Goal: Transaction & Acquisition: Book appointment/travel/reservation

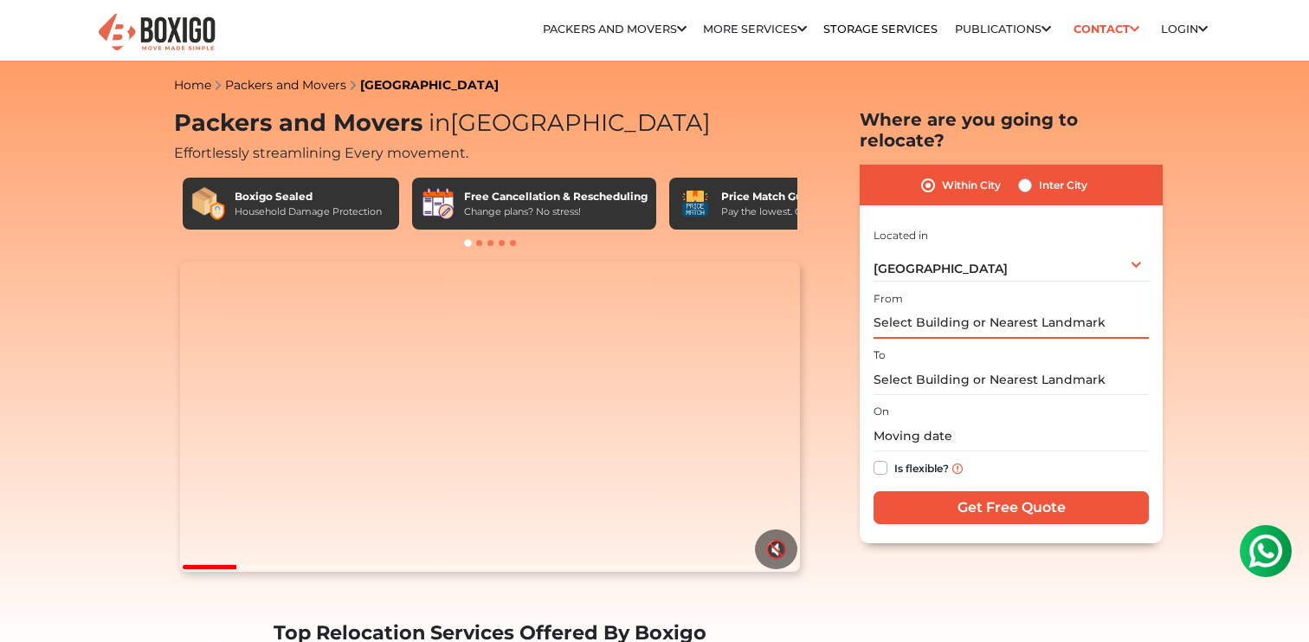
click at [1117, 308] on input "text" at bounding box center [1011, 323] width 275 height 30
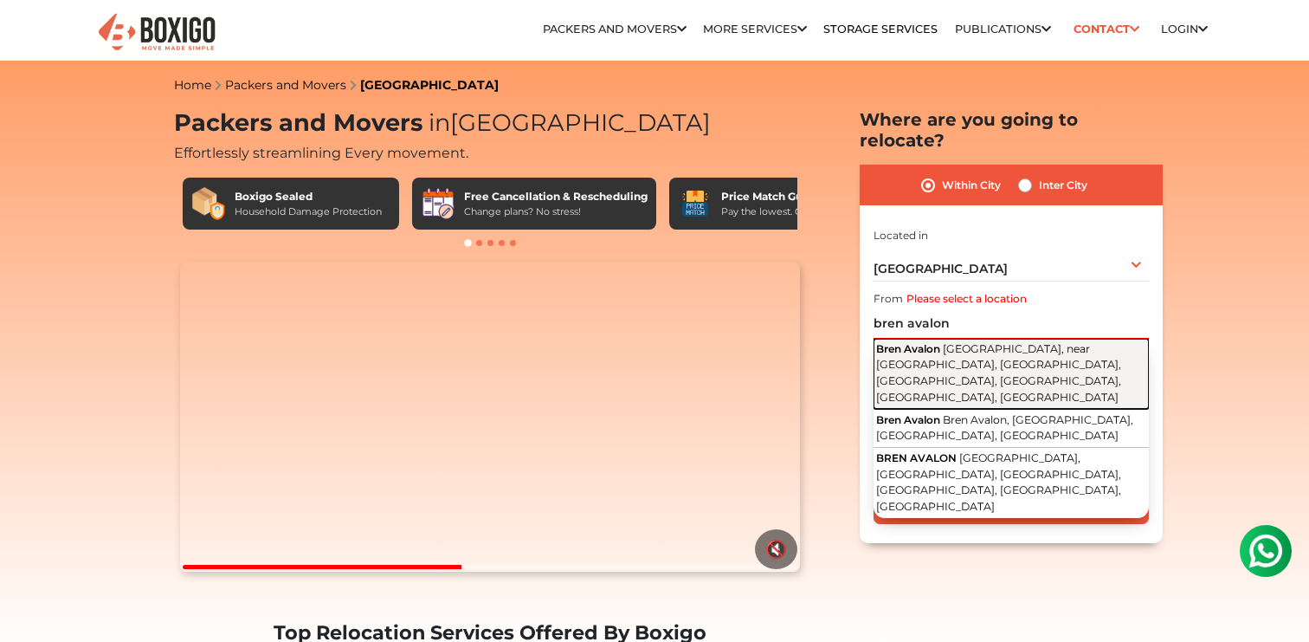
click at [1018, 358] on span "[GEOGRAPHIC_DATA], near [GEOGRAPHIC_DATA], [GEOGRAPHIC_DATA], [GEOGRAPHIC_DATA]…" at bounding box center [998, 372] width 245 height 61
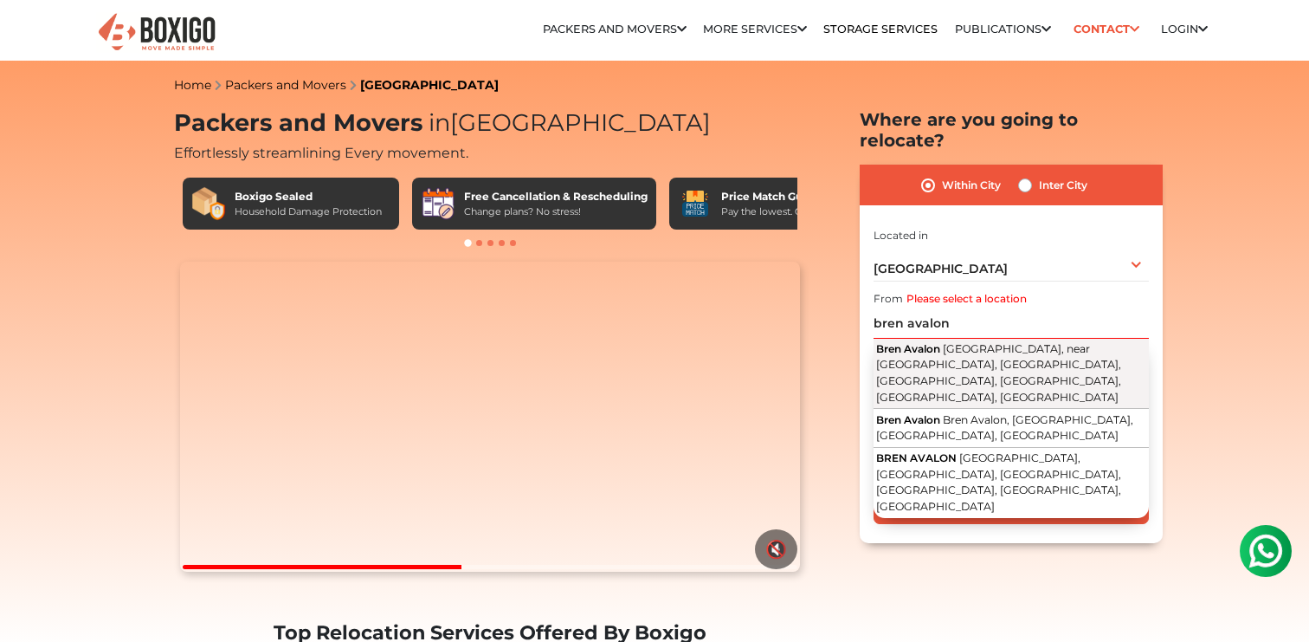
type input "Bren Avalon, [GEOGRAPHIC_DATA], near [GEOGRAPHIC_DATA], [GEOGRAPHIC_DATA], [GEO…"
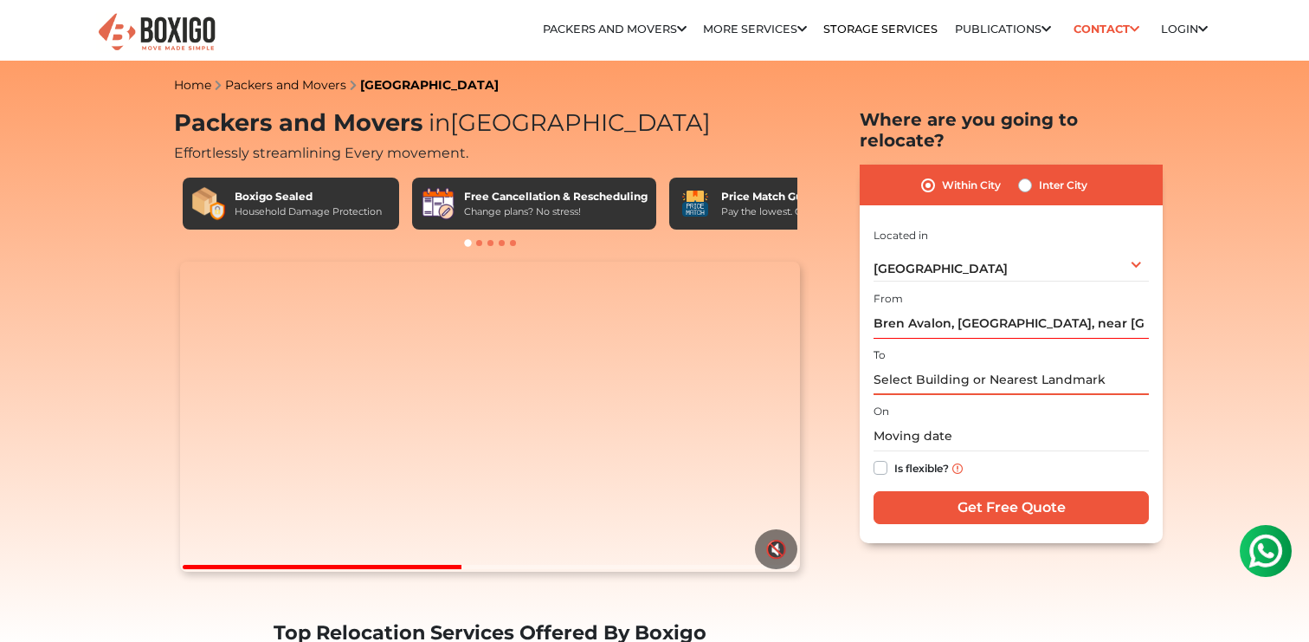
click at [953, 366] on input "text" at bounding box center [1011, 380] width 275 height 30
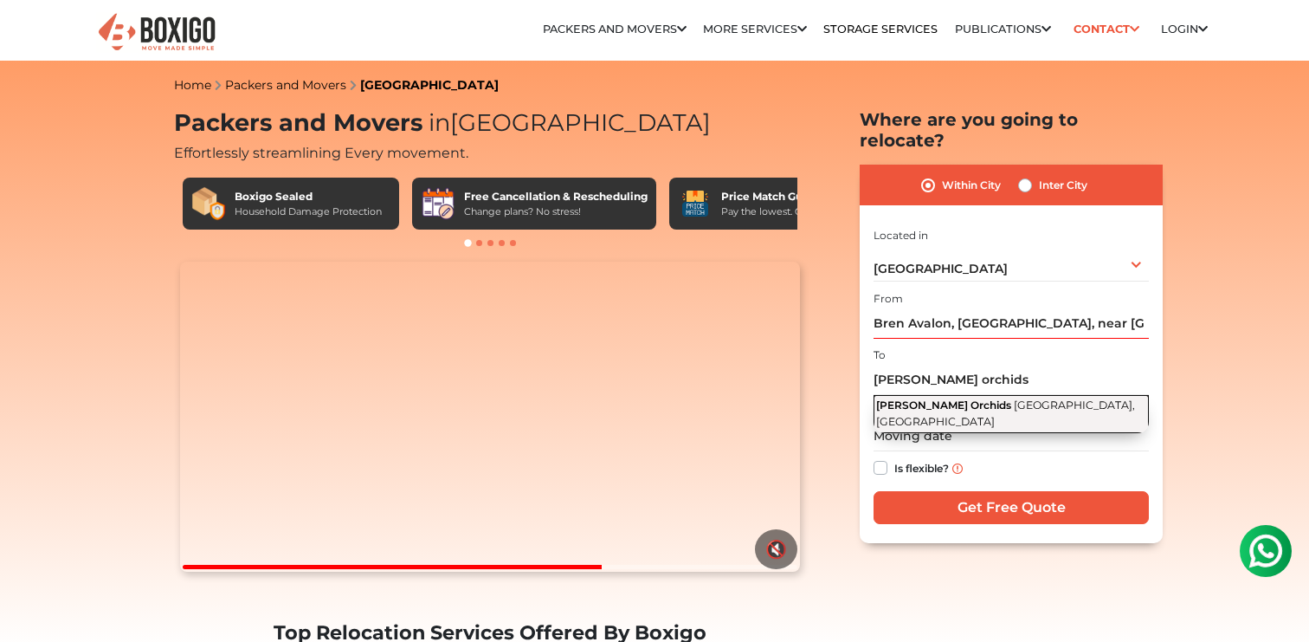
click at [944, 398] on span "[PERSON_NAME] Orchids" at bounding box center [943, 404] width 135 height 13
type input "[PERSON_NAME] Orchids, [GEOGRAPHIC_DATA], [GEOGRAPHIC_DATA]"
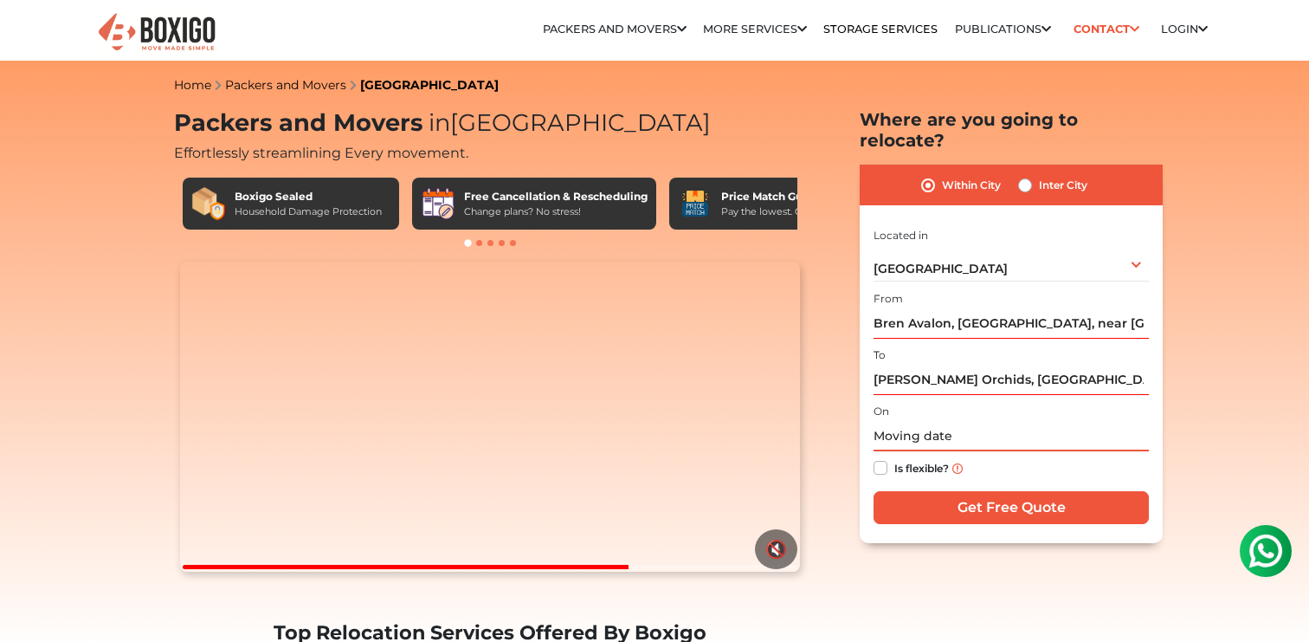
click at [912, 421] on input "text" at bounding box center [1011, 436] width 275 height 30
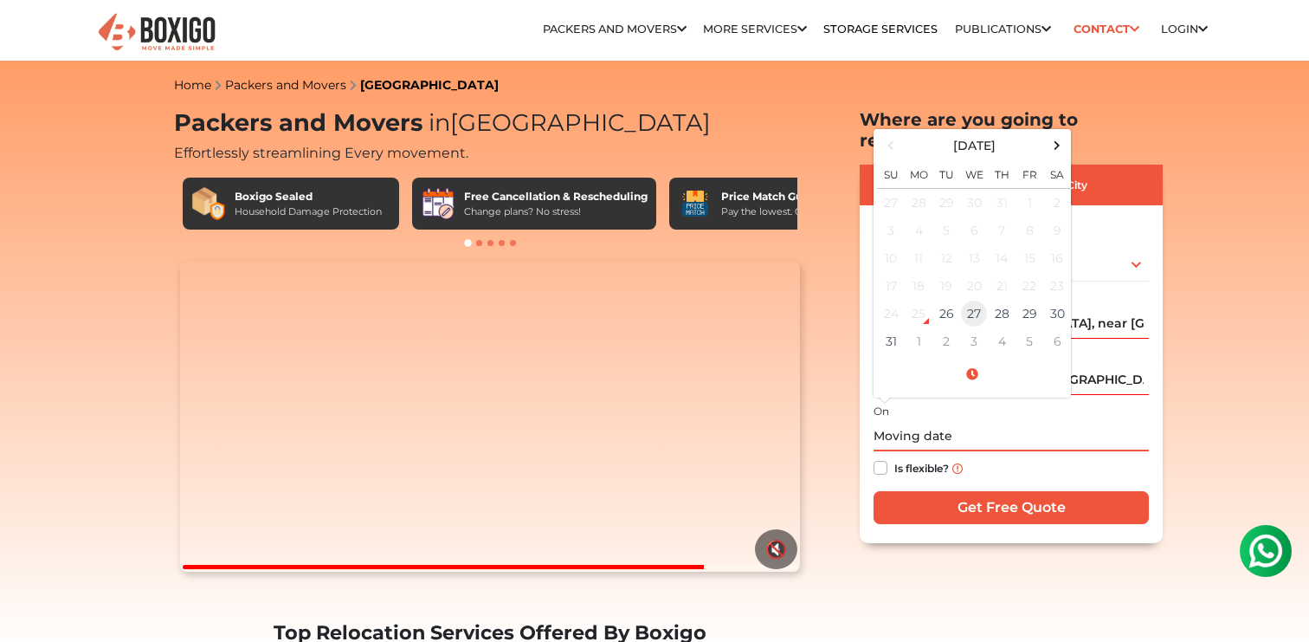
click at [975, 300] on td "27" at bounding box center [974, 314] width 28 height 28
type input "08/27/2025 12:00 AM"
click at [895, 457] on label "Is flexible?" at bounding box center [922, 466] width 55 height 18
click at [883, 457] on input "Is flexible?" at bounding box center [881, 465] width 14 height 17
checkbox input "true"
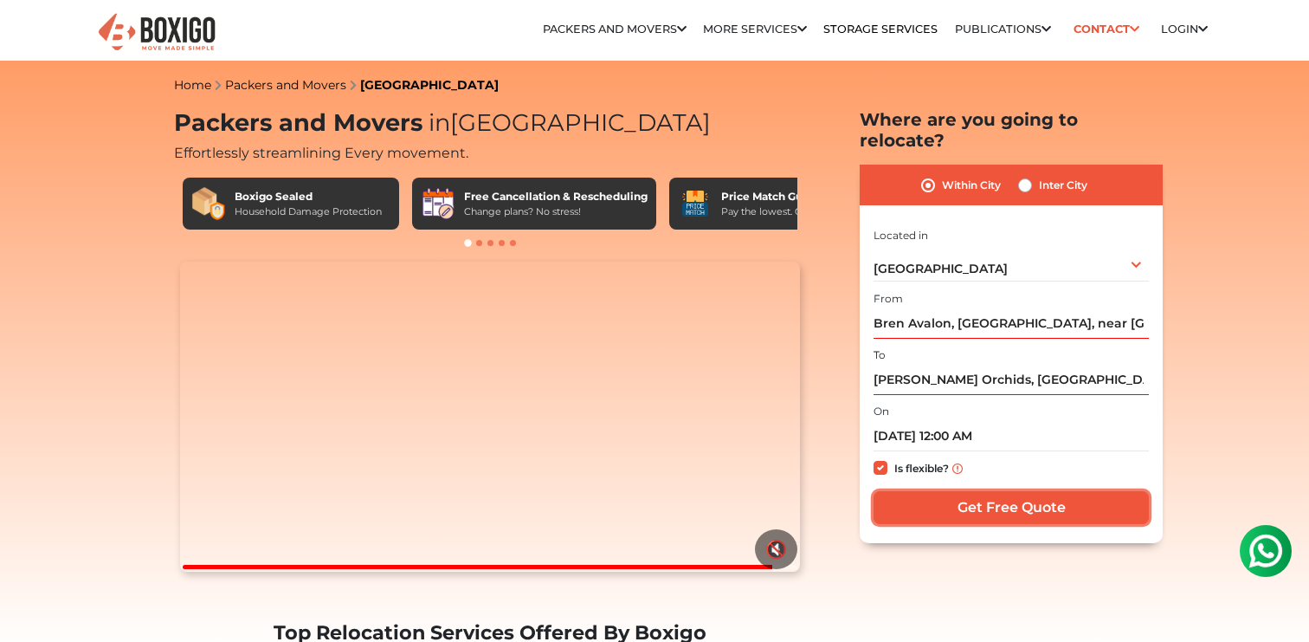
click at [936, 491] on input "Get Free Quote" at bounding box center [1011, 507] width 275 height 33
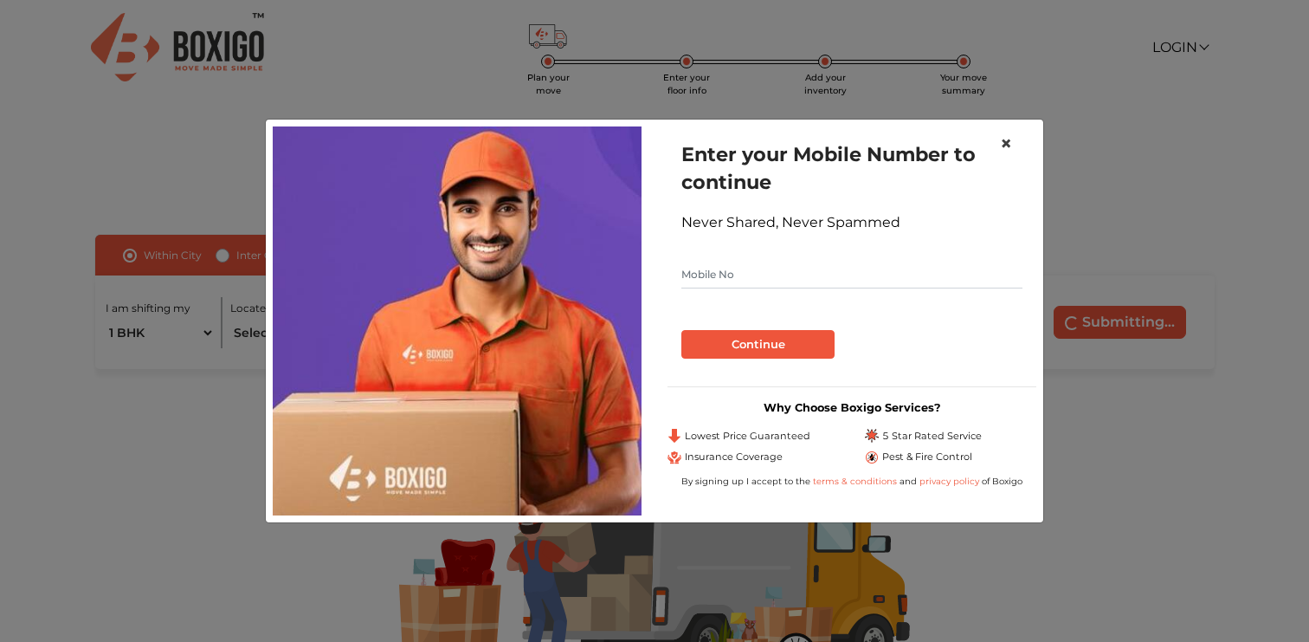
click at [1005, 142] on span "×" at bounding box center [1006, 143] width 12 height 25
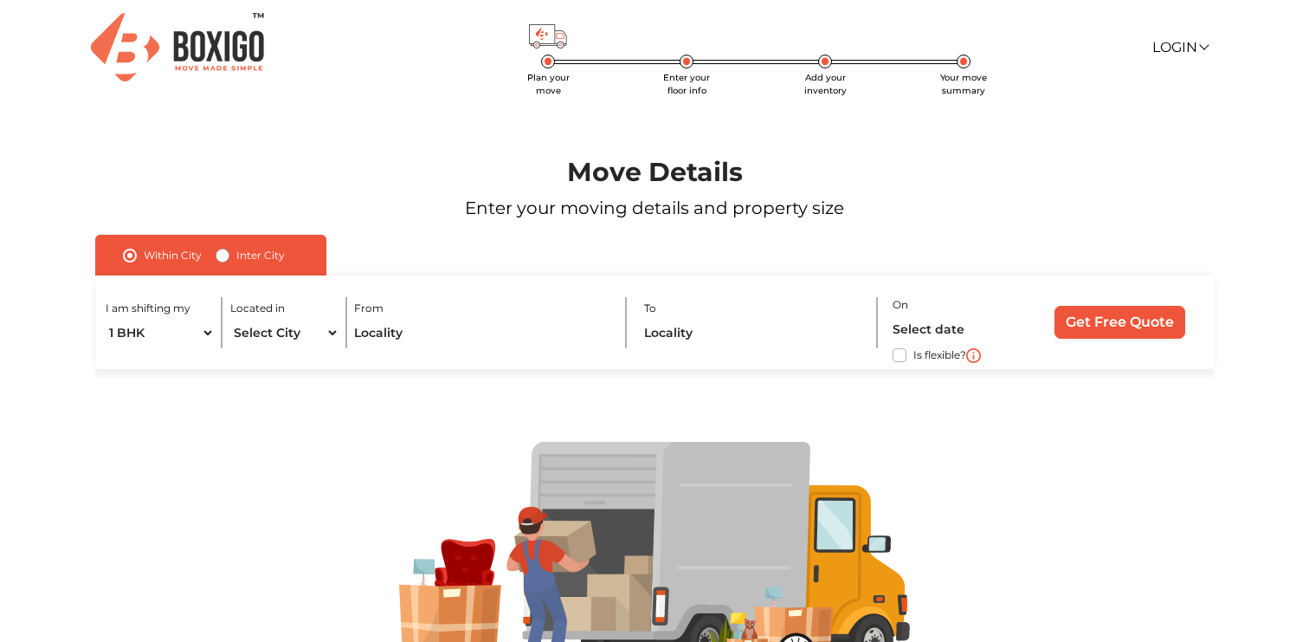
scroll to position [5, 0]
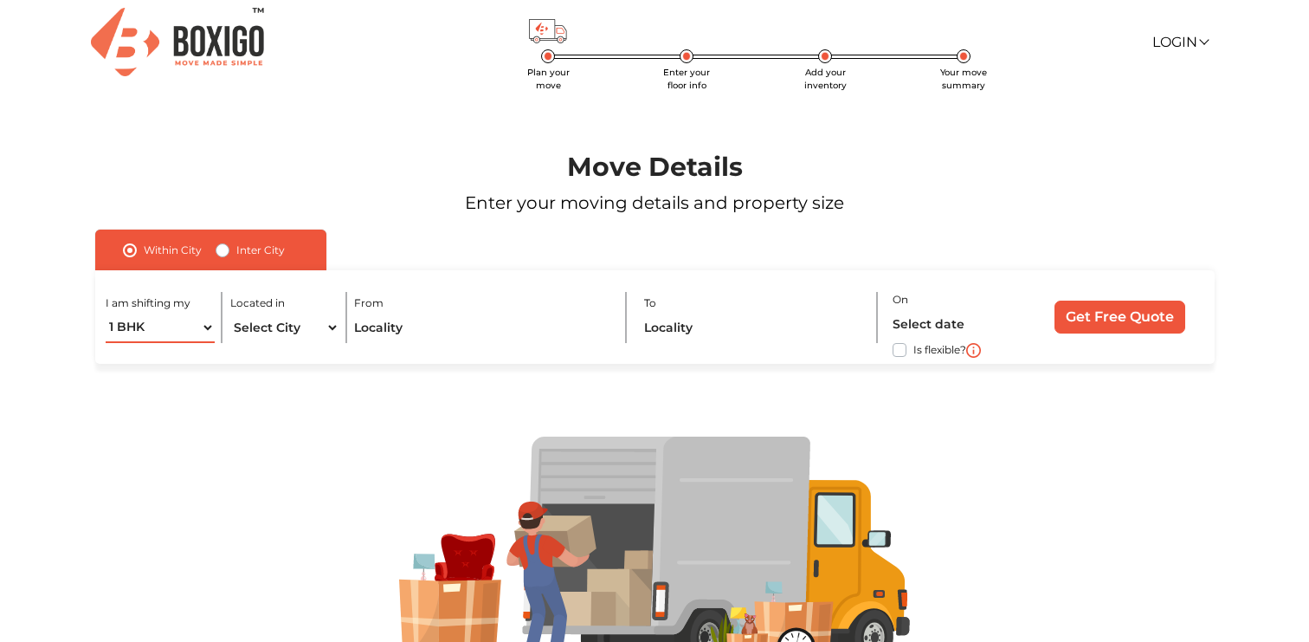
click at [205, 326] on select "1 BHK 2 BHK 3 BHK 3 + BHK FEW ITEMS" at bounding box center [160, 328] width 109 height 30
click at [106, 313] on select "1 BHK 2 BHK 3 BHK 3 + BHK FEW ITEMS" at bounding box center [160, 328] width 109 height 30
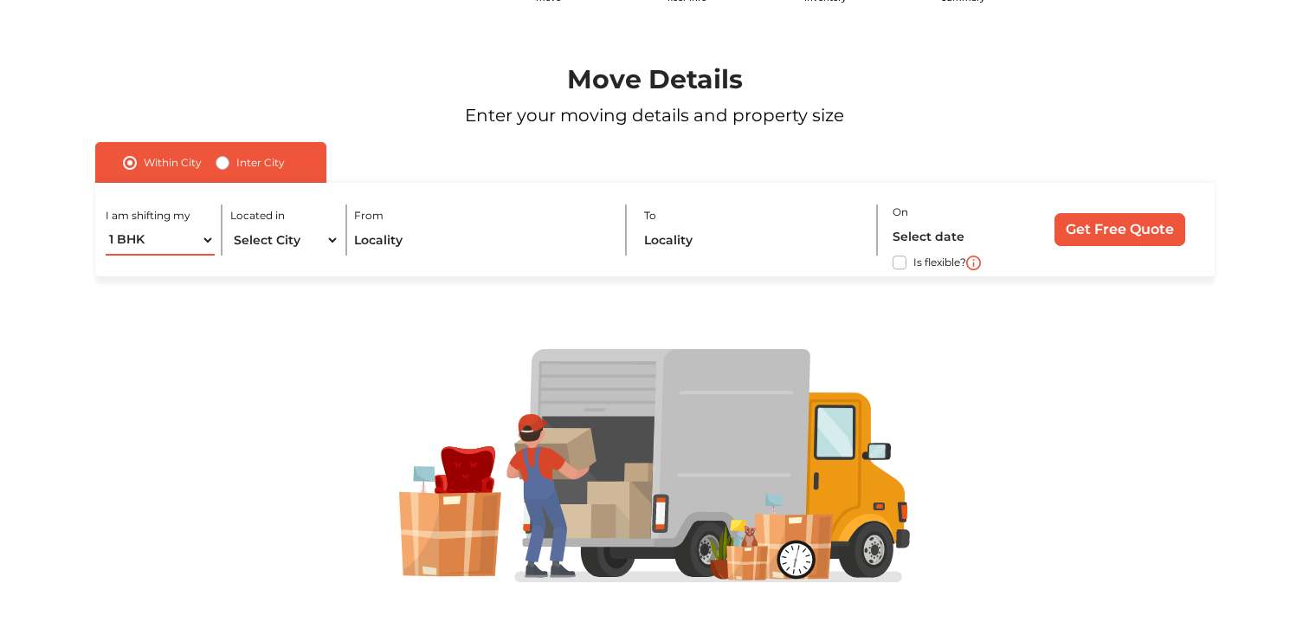
scroll to position [107, 0]
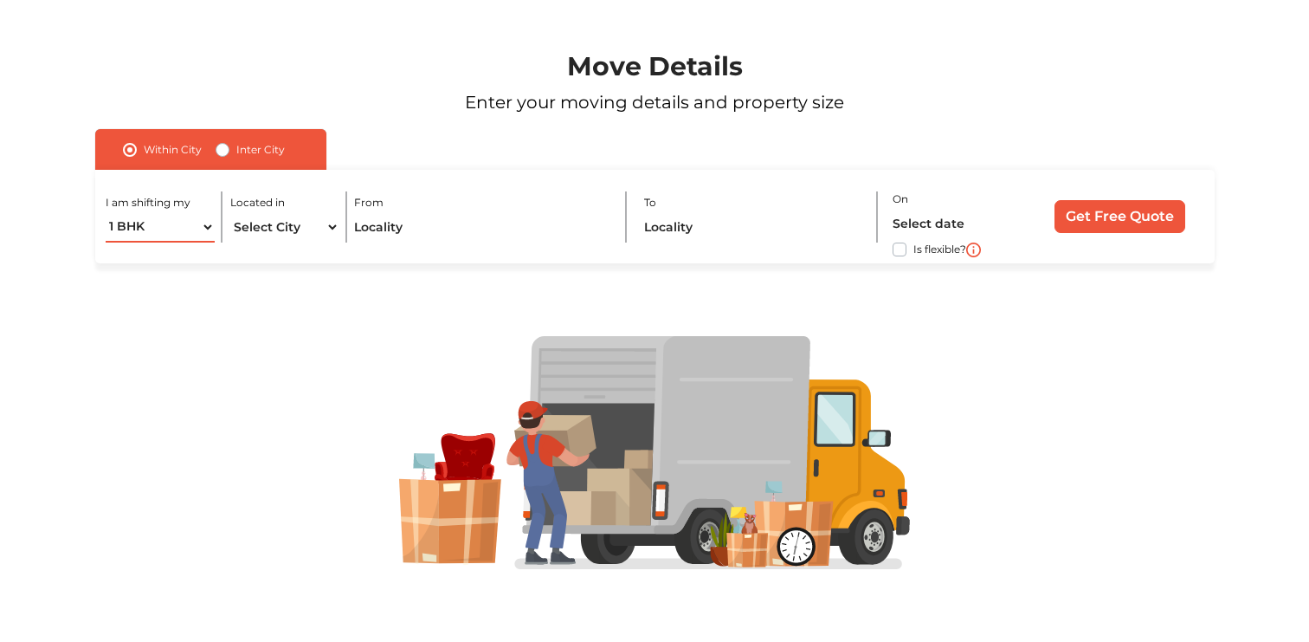
click at [212, 227] on select "1 BHK 2 BHK 3 BHK 3 + BHK FEW ITEMS" at bounding box center [160, 227] width 109 height 30
select select "FEW ITEMS"
click at [106, 212] on select "1 BHK 2 BHK 3 BHK 3 + BHK FEW ITEMS" at bounding box center [160, 227] width 109 height 30
click at [337, 226] on select "Select City [GEOGRAPHIC_DATA] [GEOGRAPHIC_DATA] [GEOGRAPHIC_DATA] [GEOGRAPHIC_D…" at bounding box center [284, 227] width 109 height 30
select select "[GEOGRAPHIC_DATA]"
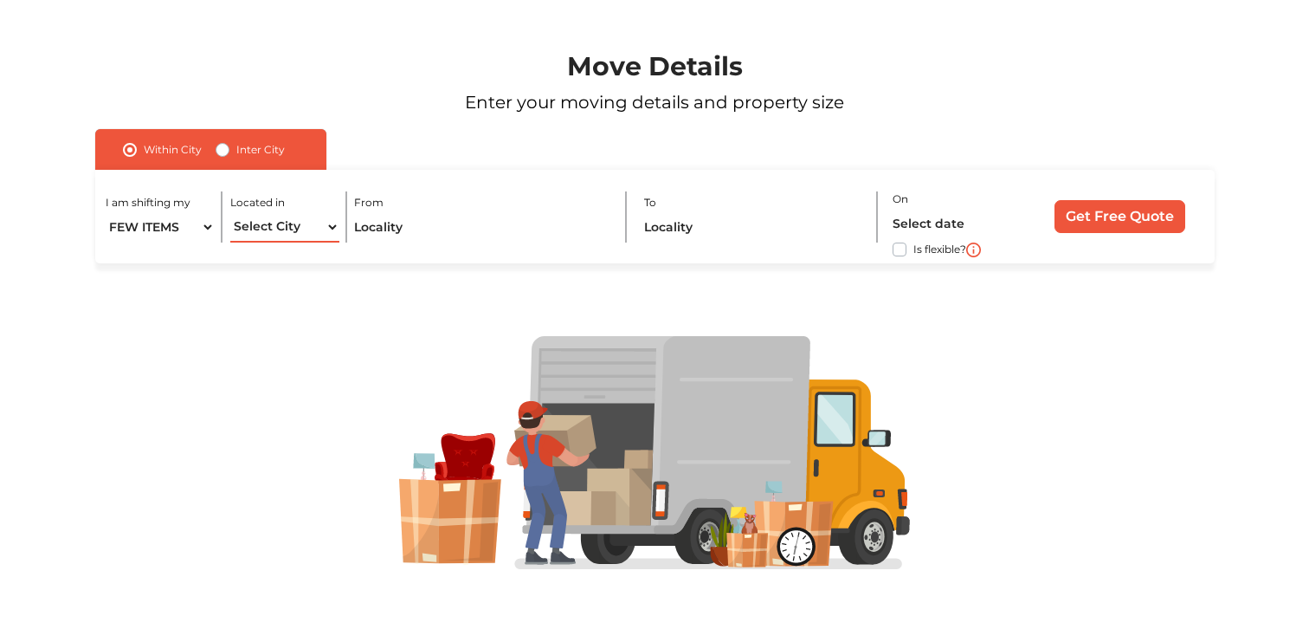
click at [230, 212] on select "Select City [GEOGRAPHIC_DATA] [GEOGRAPHIC_DATA] [GEOGRAPHIC_DATA] [GEOGRAPHIC_D…" at bounding box center [284, 227] width 109 height 30
click at [550, 217] on input "text" at bounding box center [482, 227] width 256 height 30
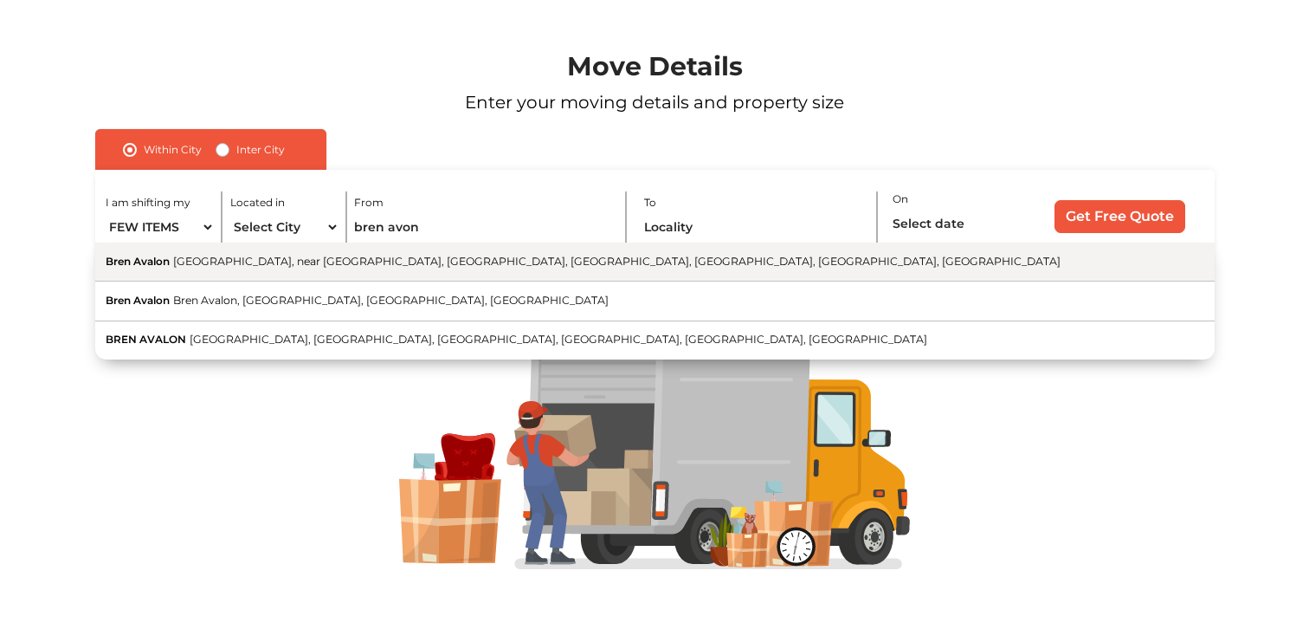
click at [462, 269] on button "Bren Avalon [GEOGRAPHIC_DATA], near [GEOGRAPHIC_DATA], [GEOGRAPHIC_DATA], [GEOG…" at bounding box center [655, 261] width 1120 height 39
type input "Bren Avalon, [GEOGRAPHIC_DATA], near [GEOGRAPHIC_DATA], [GEOGRAPHIC_DATA], [GEO…"
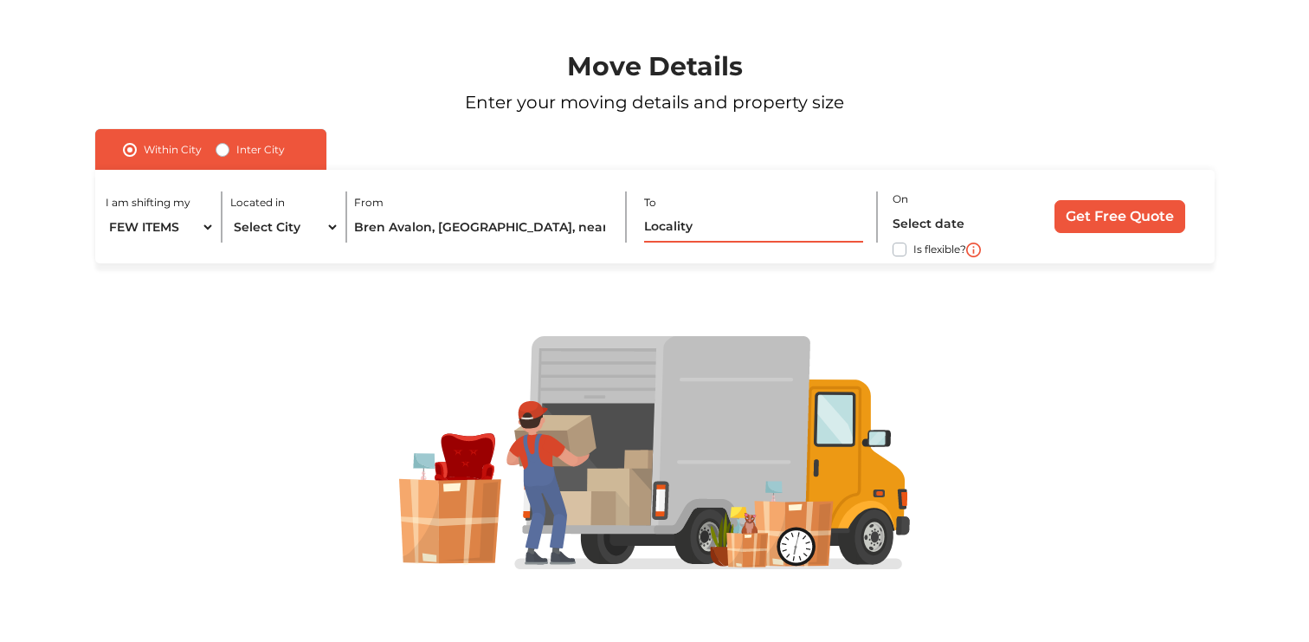
click at [675, 229] on input "text" at bounding box center [753, 227] width 219 height 30
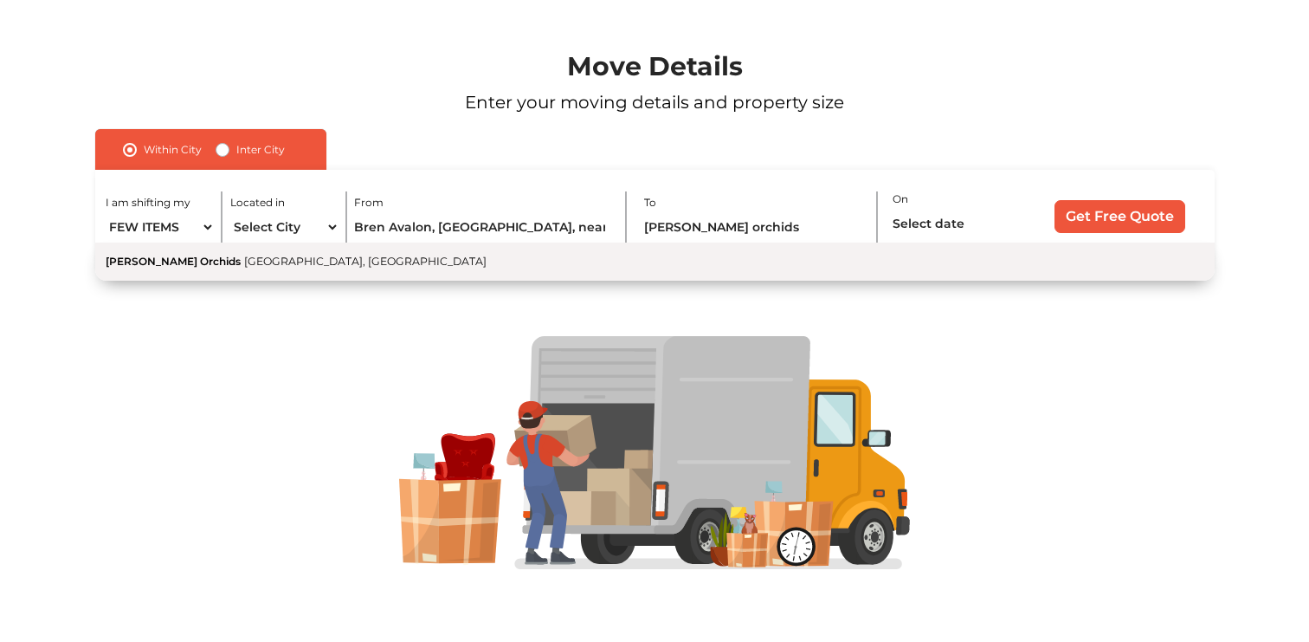
click at [707, 260] on button "[PERSON_NAME] Orchids [GEOGRAPHIC_DATA], [GEOGRAPHIC_DATA]" at bounding box center [655, 261] width 1120 height 38
type input "[PERSON_NAME] Orchids, [GEOGRAPHIC_DATA], [GEOGRAPHIC_DATA]"
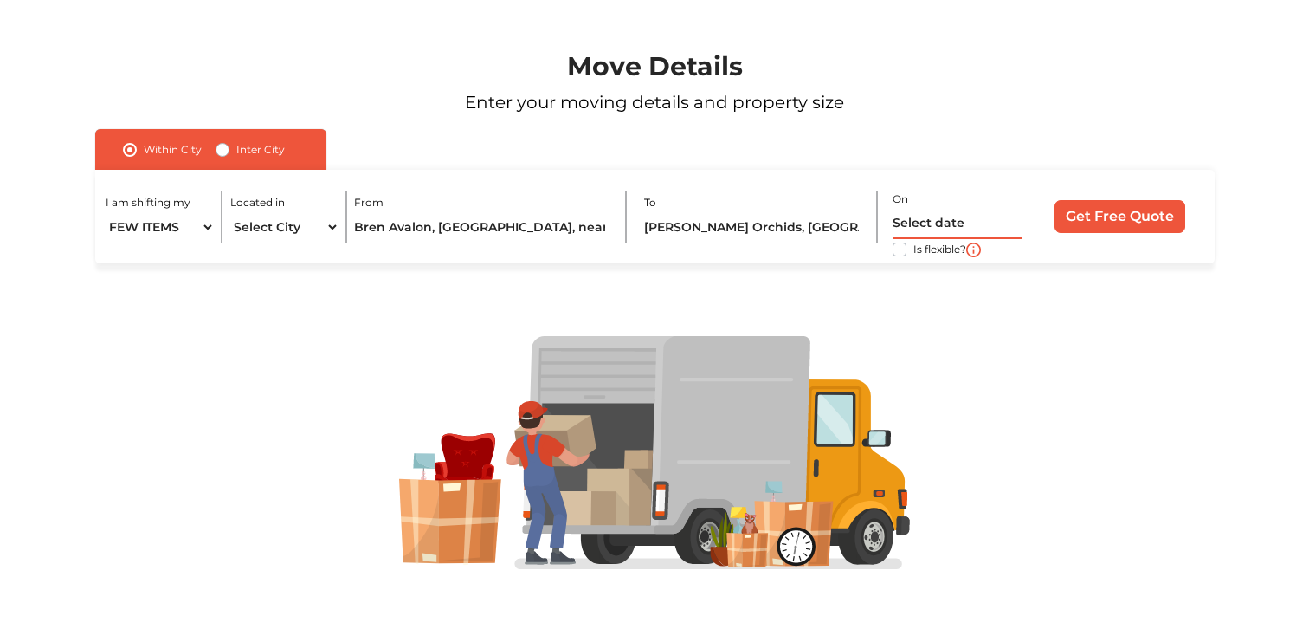
click at [902, 221] on input "text" at bounding box center [957, 224] width 129 height 30
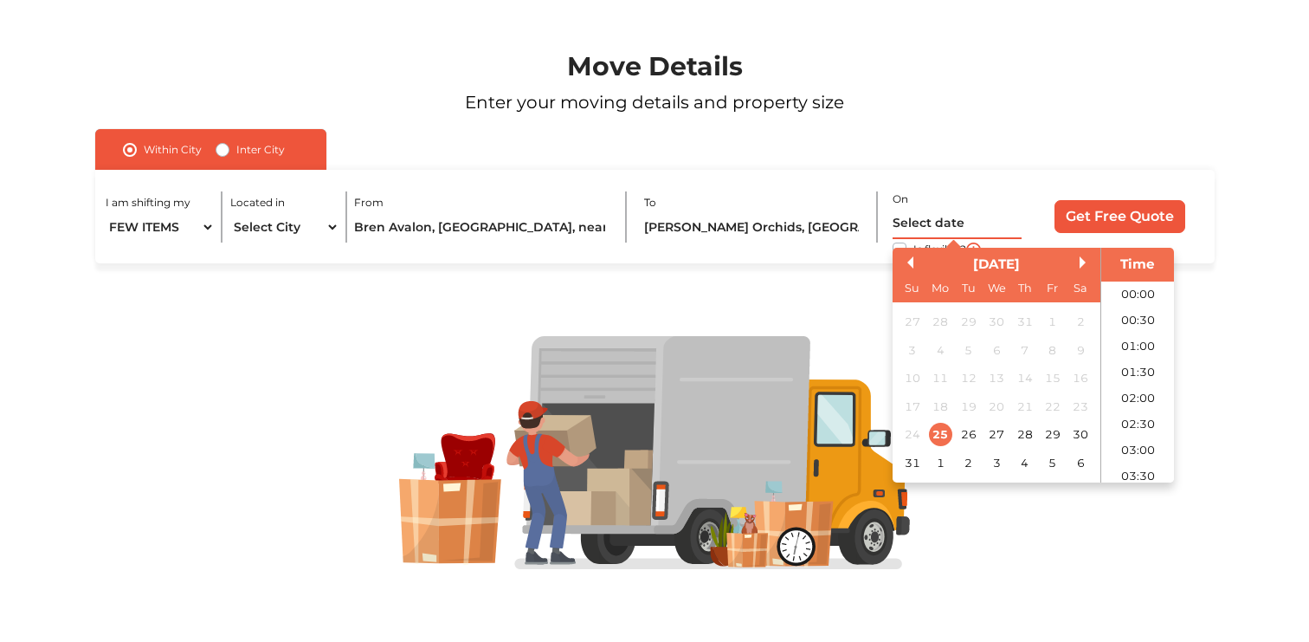
scroll to position [692, 0]
click at [973, 434] on div "26" at bounding box center [967, 434] width 23 height 23
click at [998, 430] on div "27" at bounding box center [996, 434] width 23 height 23
type input "[DATE] 12:00 AM"
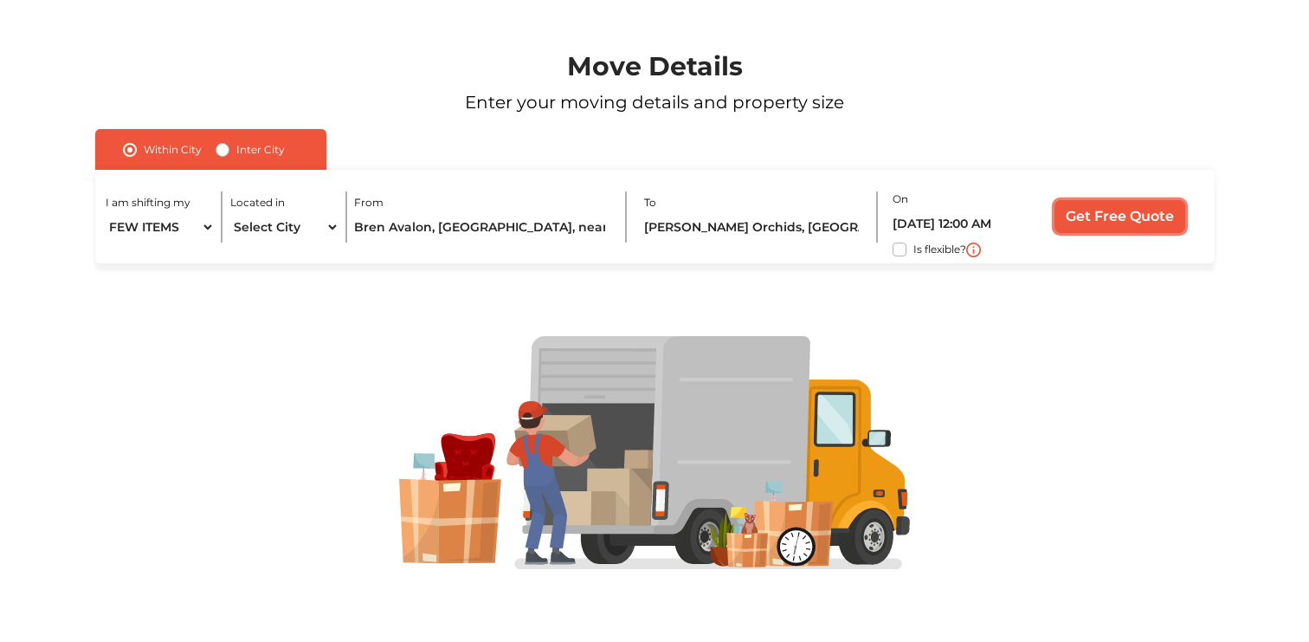
click at [1113, 210] on input "Get Free Quote" at bounding box center [1120, 216] width 131 height 33
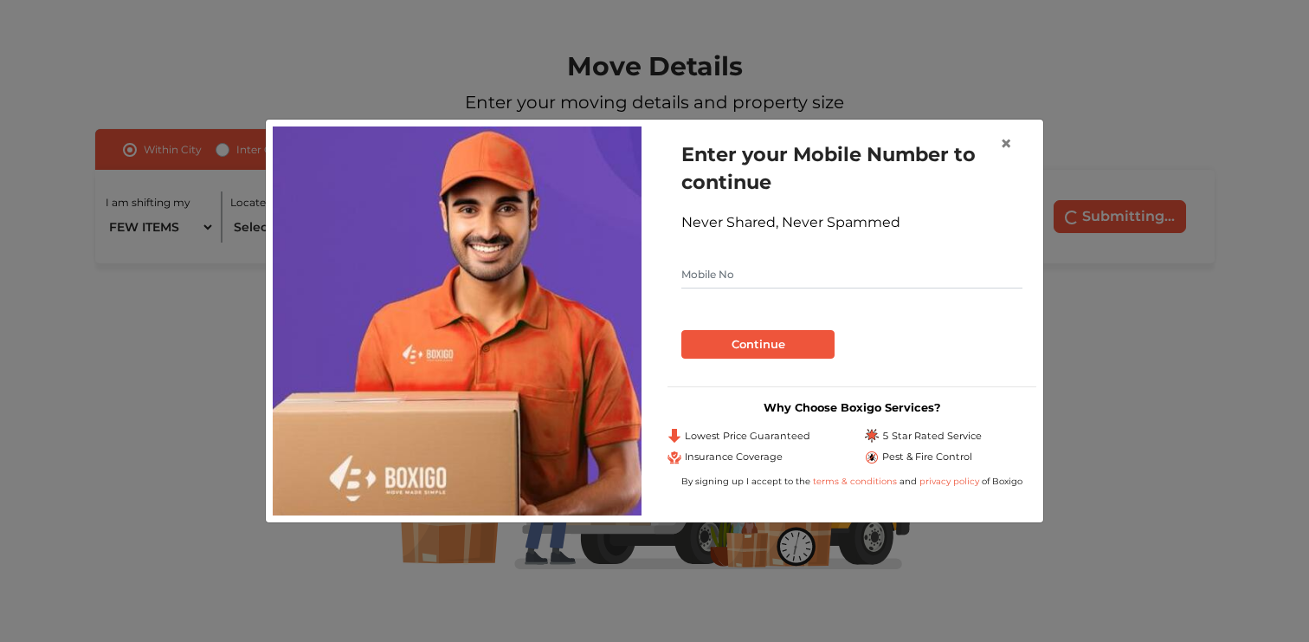
click at [838, 275] on input "text" at bounding box center [851, 275] width 341 height 28
type input "8939465188"
click at [788, 350] on button "Continue" at bounding box center [757, 344] width 153 height 29
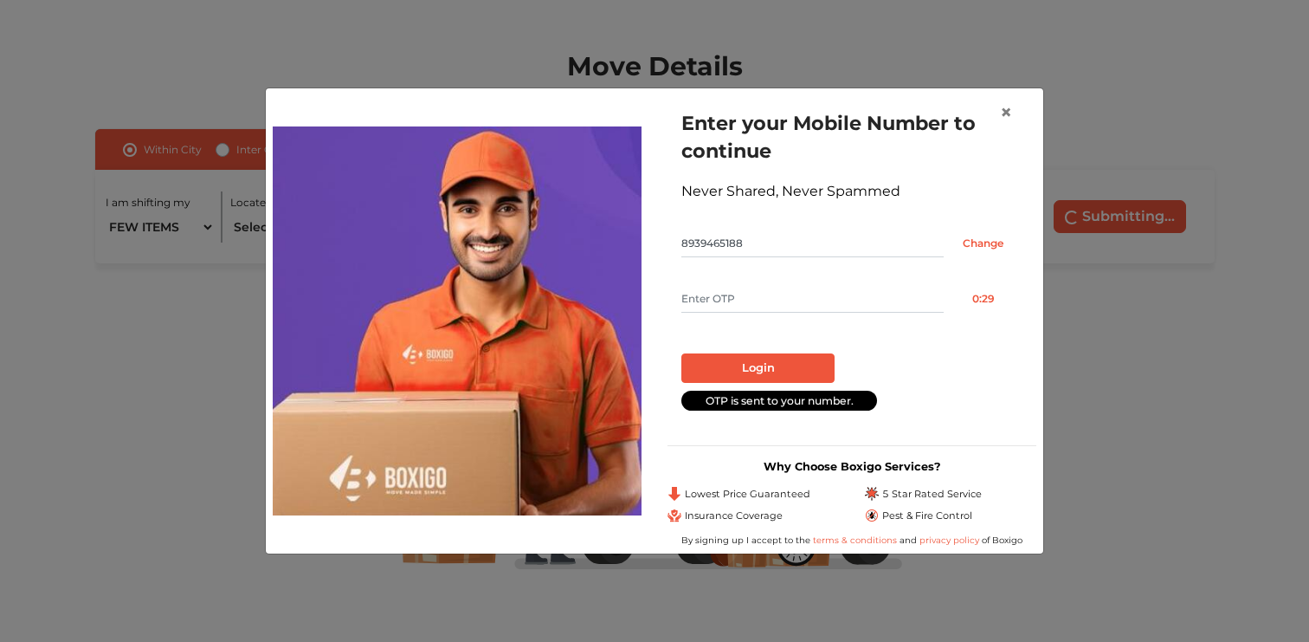
click at [789, 300] on input "text" at bounding box center [812, 299] width 262 height 28
type input "7027"
click at [792, 358] on button "Login" at bounding box center [757, 367] width 153 height 29
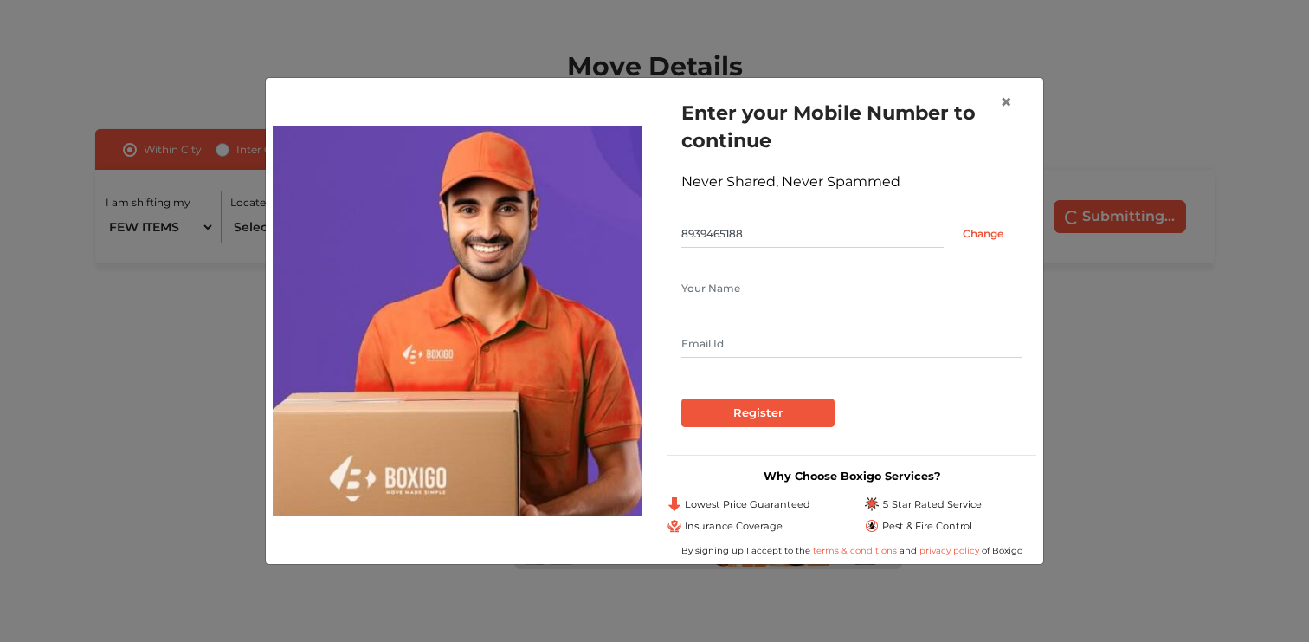
click at [763, 283] on input "text" at bounding box center [851, 288] width 341 height 28
type input "[PERSON_NAME]"
click at [773, 336] on input "text" at bounding box center [851, 344] width 341 height 28
type input "[PERSON_NAME][EMAIL_ADDRESS][DOMAIN_NAME]"
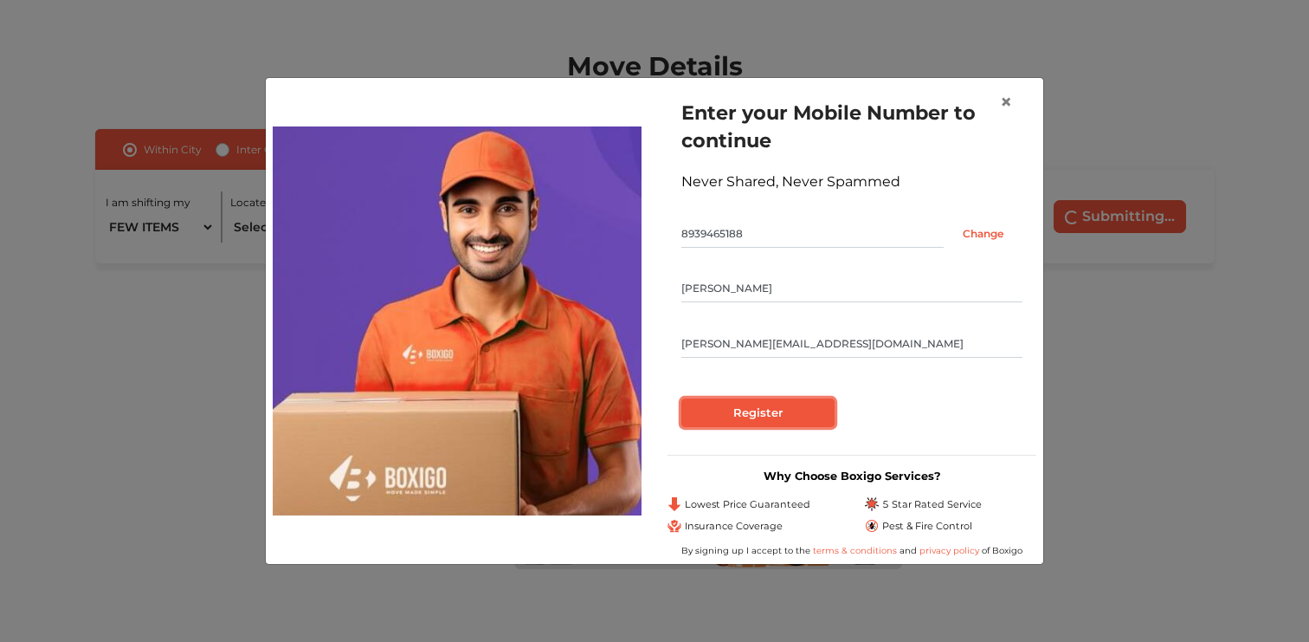
click at [788, 410] on input "Register" at bounding box center [757, 412] width 153 height 29
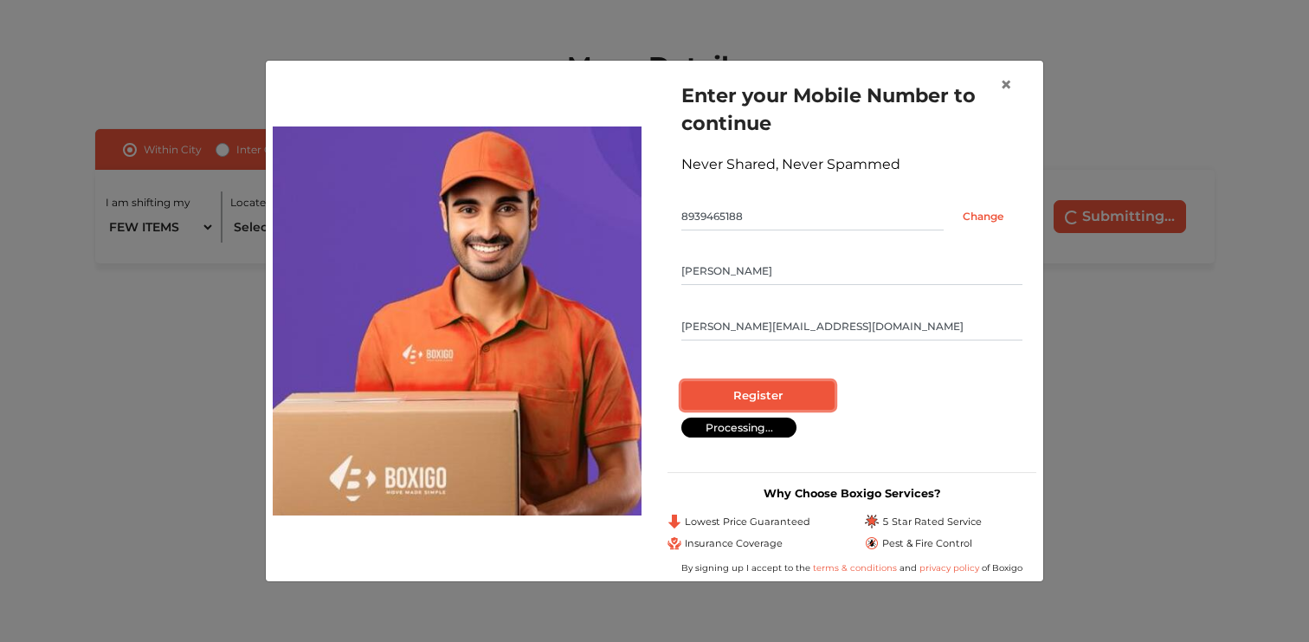
click at [755, 396] on input "Register" at bounding box center [757, 395] width 153 height 29
click at [1005, 88] on span "×" at bounding box center [1006, 84] width 12 height 25
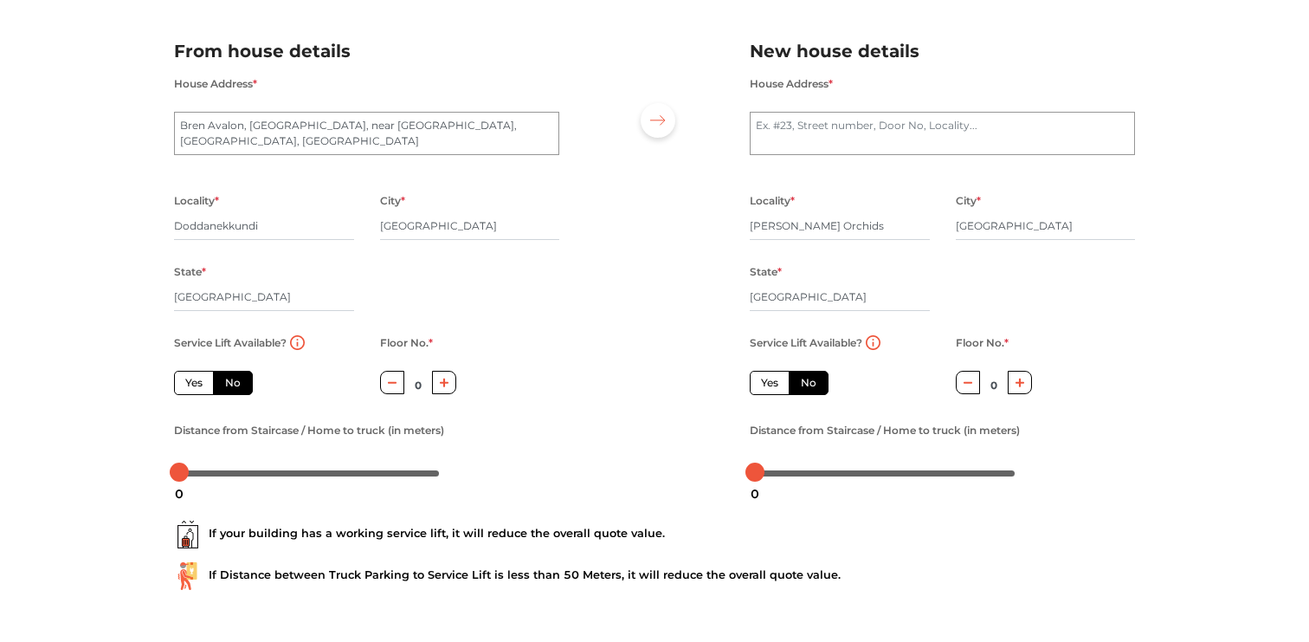
scroll to position [149, 0]
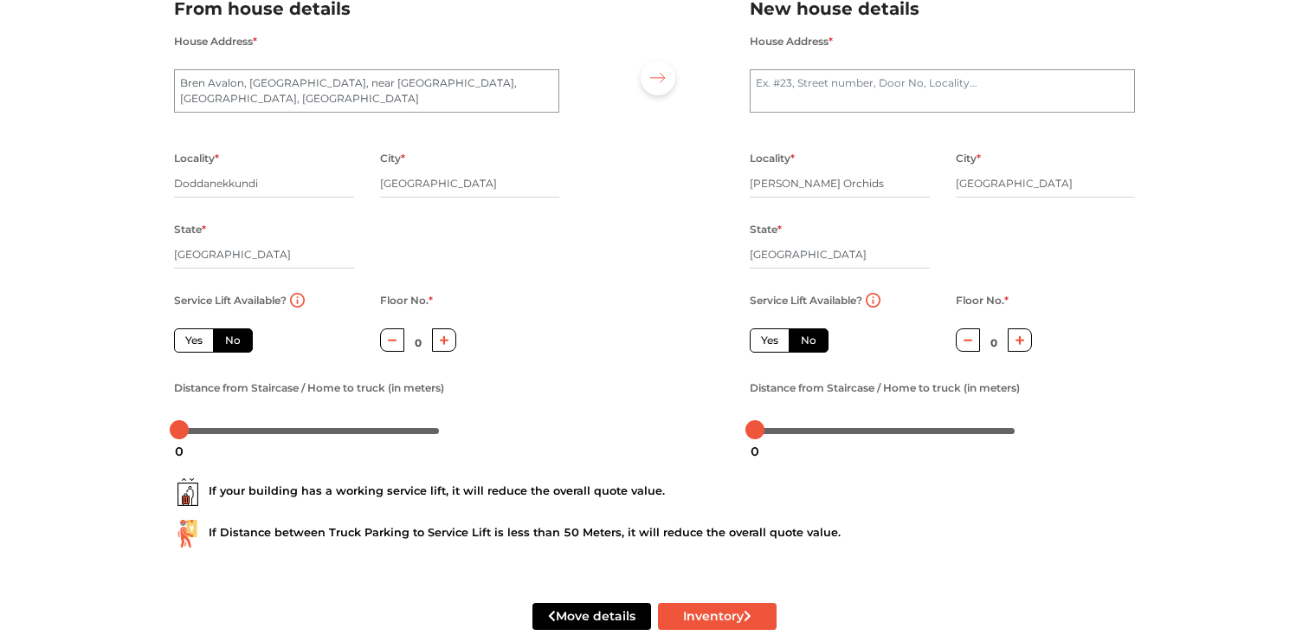
click at [182, 334] on label "Yes" at bounding box center [194, 340] width 40 height 24
click at [185, 334] on input "Yes" at bounding box center [190, 338] width 11 height 11
radio input "true"
click at [761, 339] on label "Yes" at bounding box center [770, 340] width 40 height 24
click at [761, 339] on input "Yes" at bounding box center [766, 338] width 11 height 11
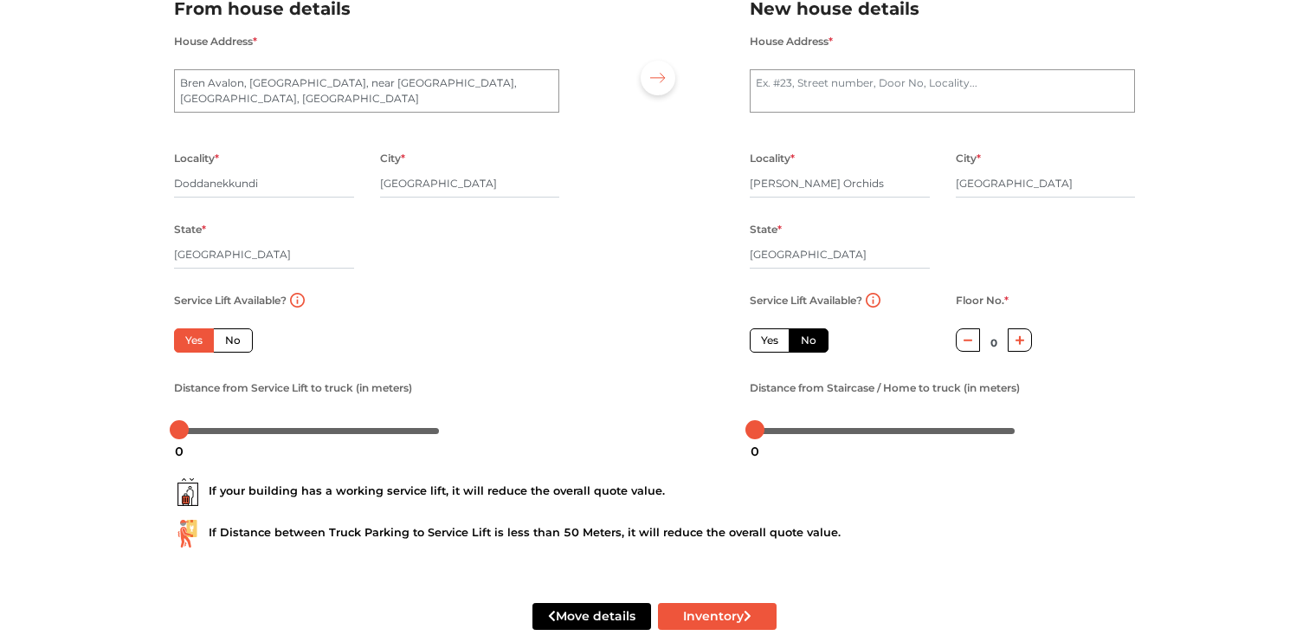
radio input "false"
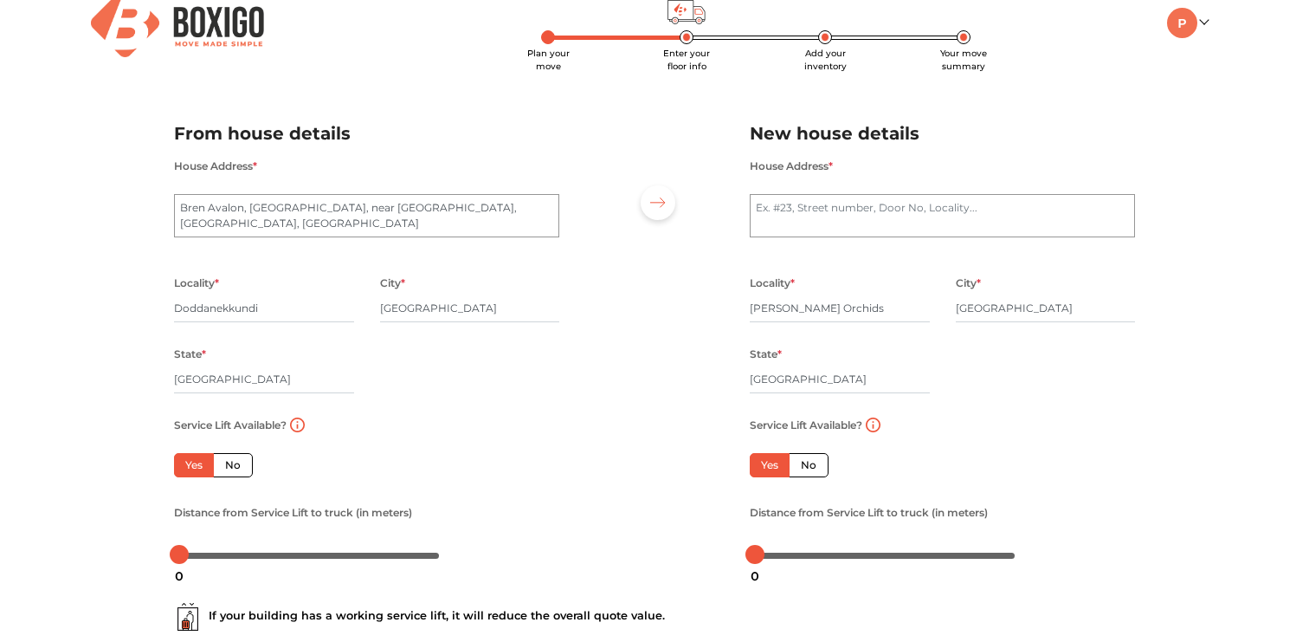
scroll to position [182, 0]
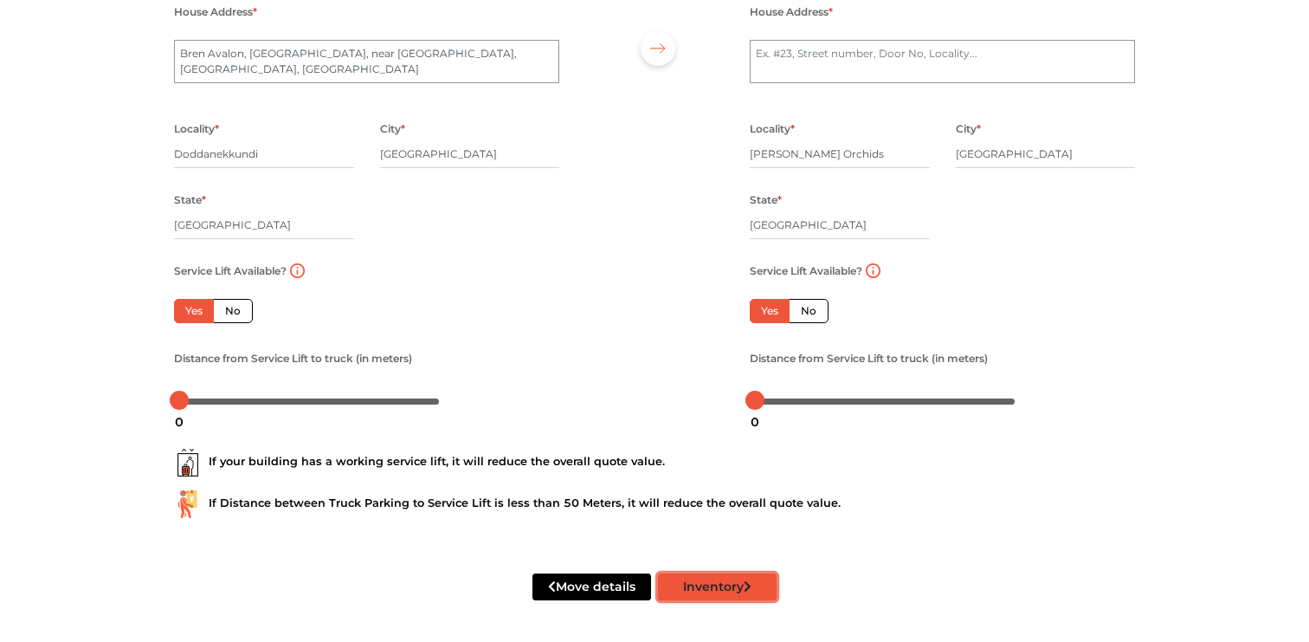
click at [694, 590] on button "Inventory" at bounding box center [717, 586] width 119 height 27
click at [864, 51] on textarea "House Address *" at bounding box center [942, 61] width 385 height 43
type textarea "[PERSON_NAME] Orchids"
click at [714, 585] on button "Inventory" at bounding box center [717, 586] width 119 height 27
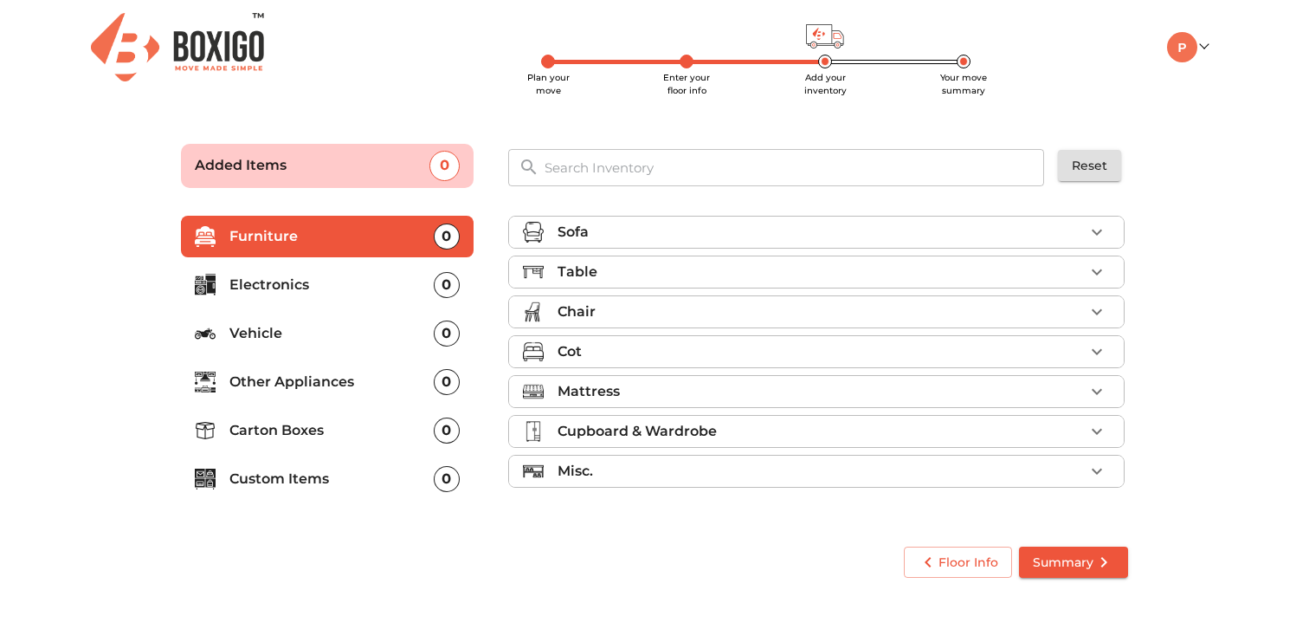
click at [264, 294] on li "Electronics 0" at bounding box center [327, 285] width 293 height 42
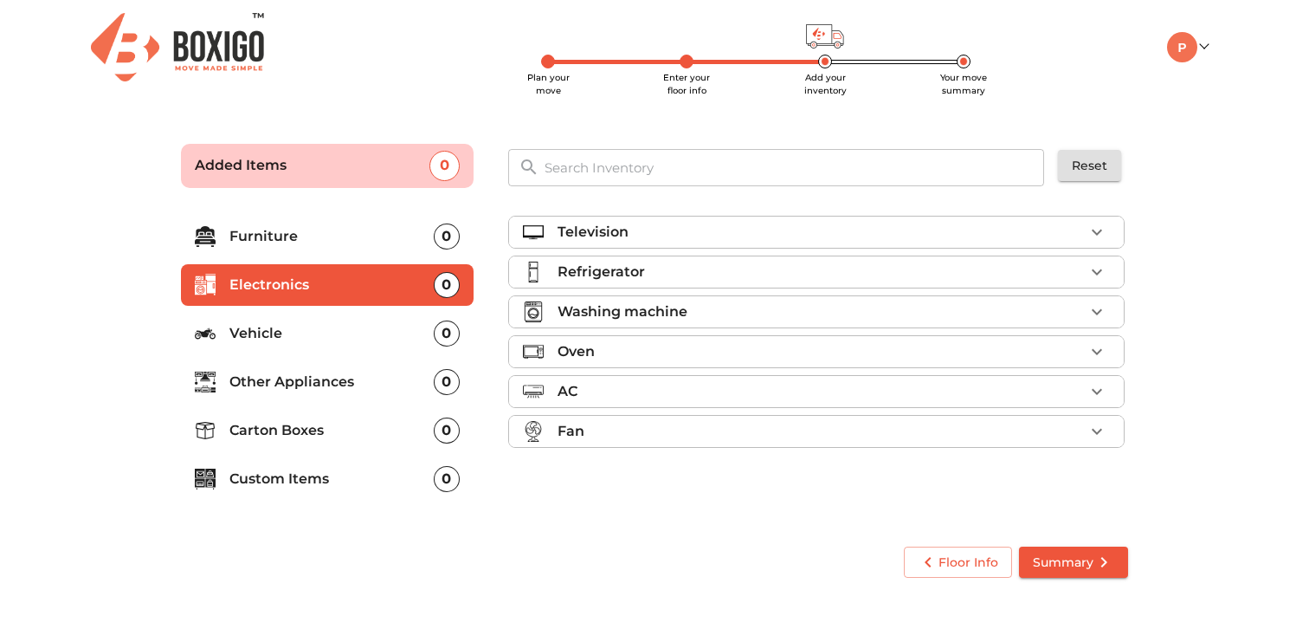
click at [681, 266] on div "Refrigerator" at bounding box center [821, 272] width 526 height 21
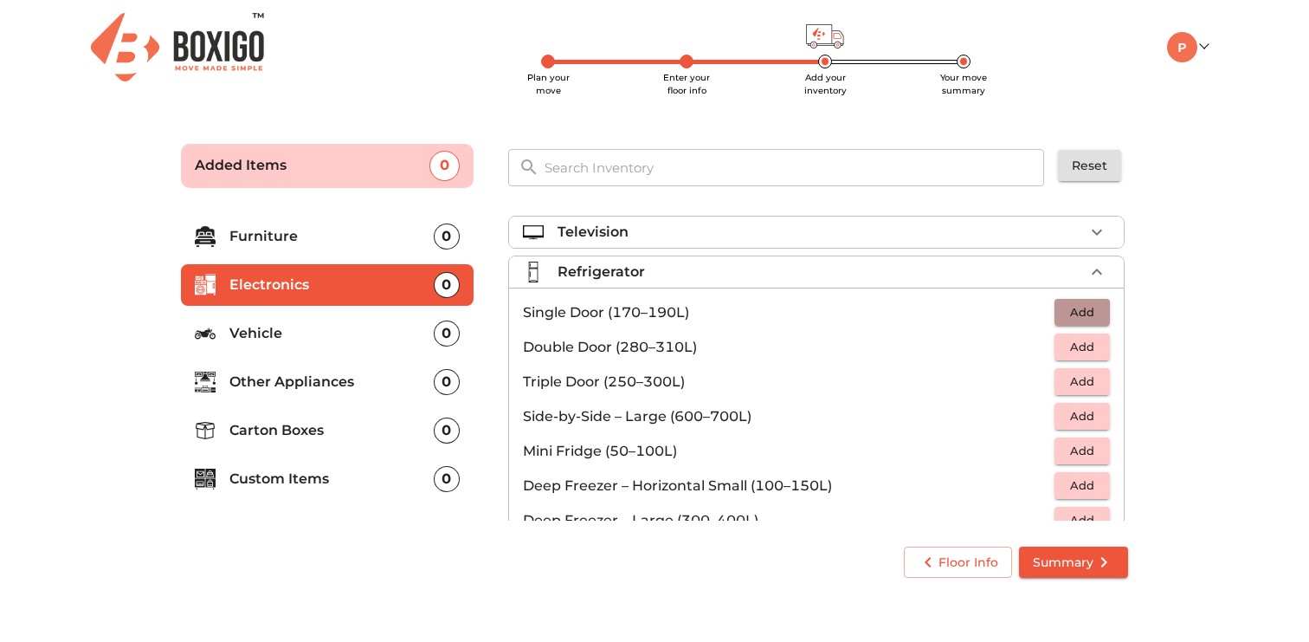
click at [1080, 314] on span "Add" at bounding box center [1082, 312] width 38 height 20
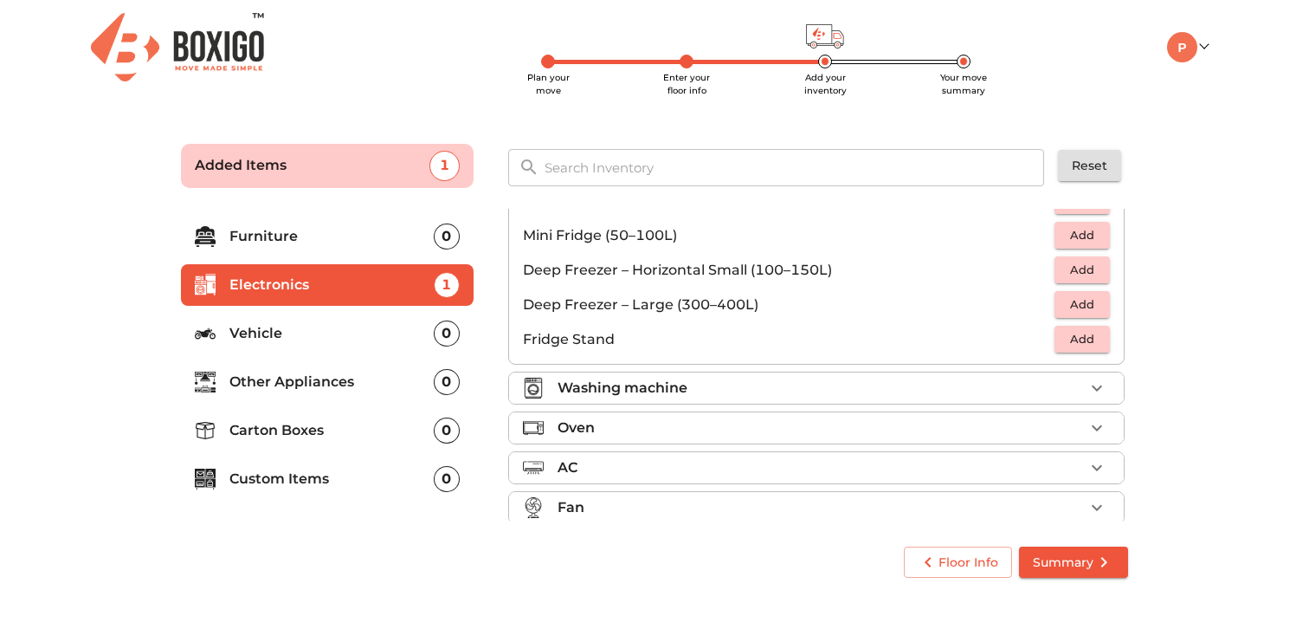
scroll to position [233, 0]
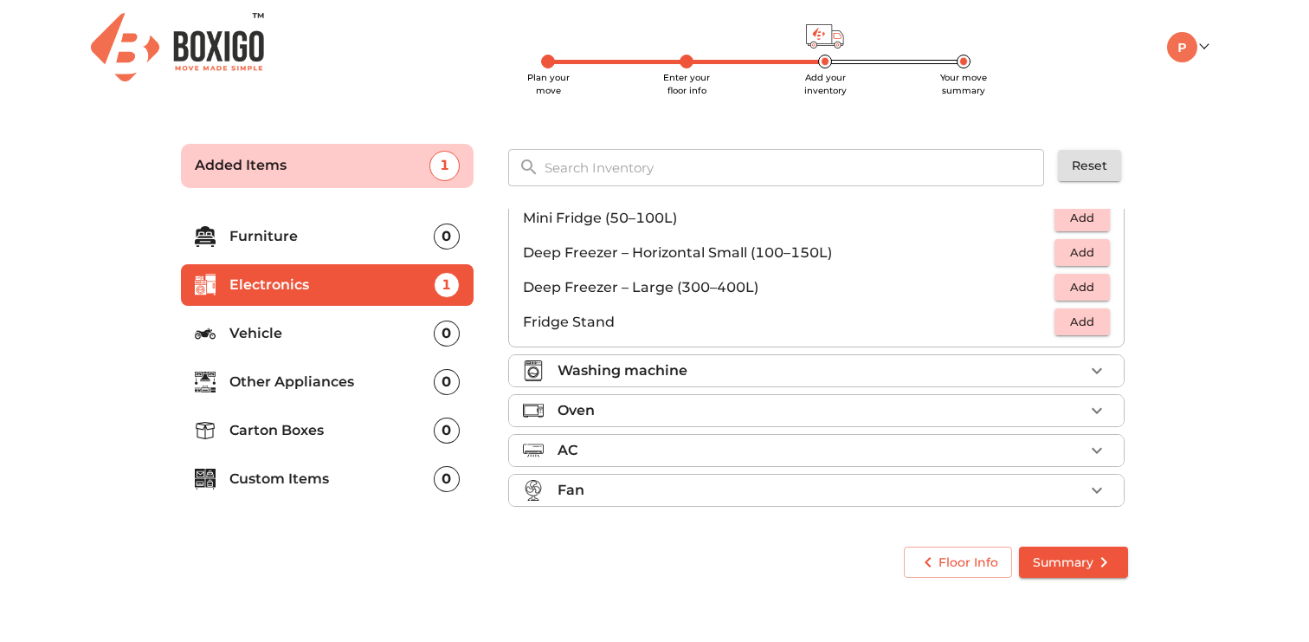
click at [904, 382] on li "Washing machine" at bounding box center [816, 370] width 615 height 31
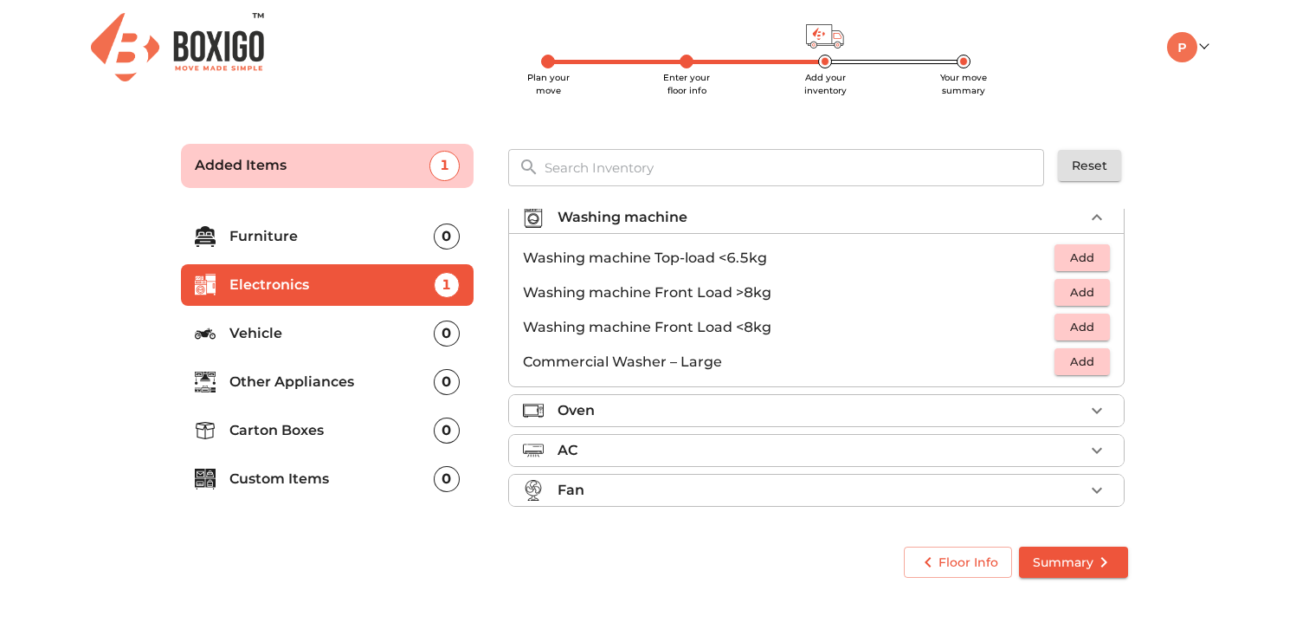
scroll to position [94, 0]
click at [1084, 257] on span "Add" at bounding box center [1082, 258] width 38 height 20
click at [1070, 565] on span "Summary" at bounding box center [1073, 563] width 81 height 22
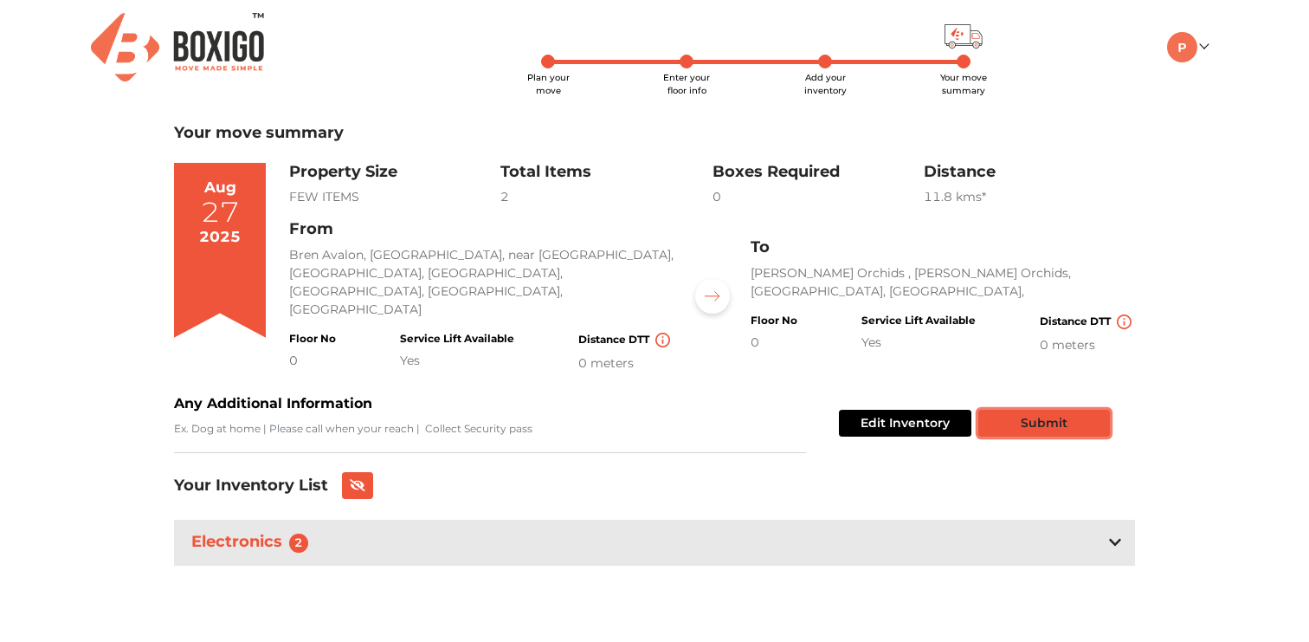
click at [1045, 410] on button "Submit" at bounding box center [1044, 423] width 132 height 27
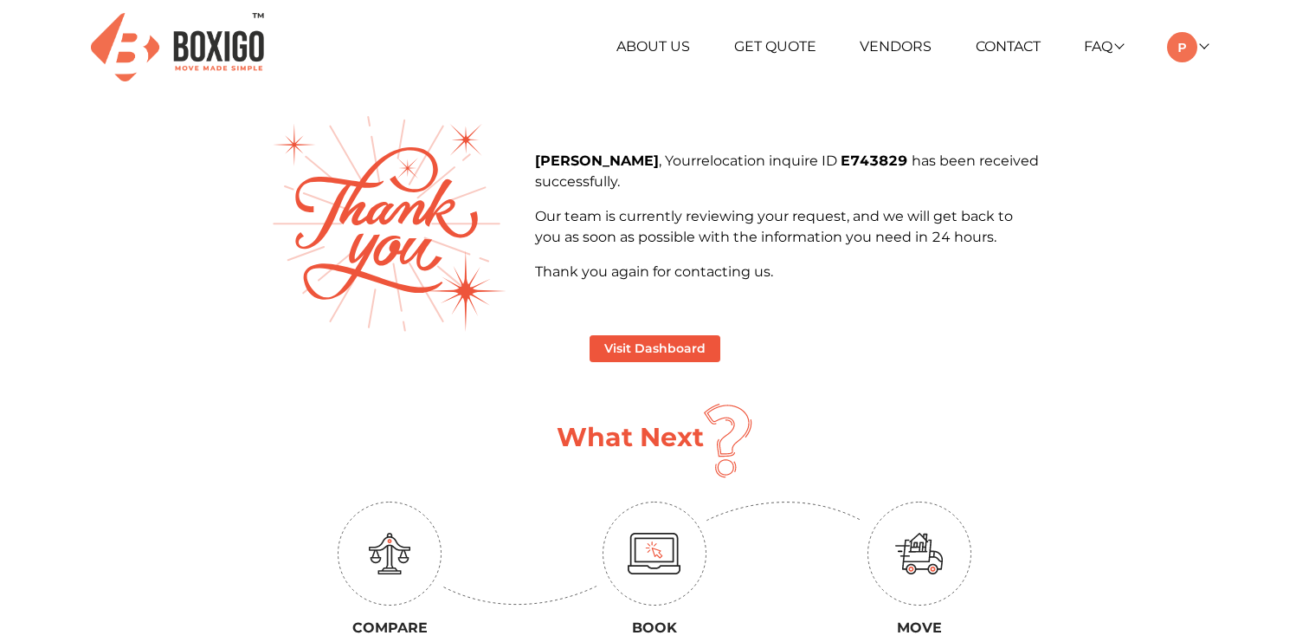
scroll to position [2, 0]
